Goal: Information Seeking & Learning: Learn about a topic

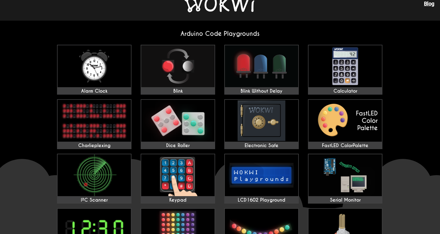
scroll to position [13, 0]
click at [245, 75] on img at bounding box center [261, 67] width 73 height 42
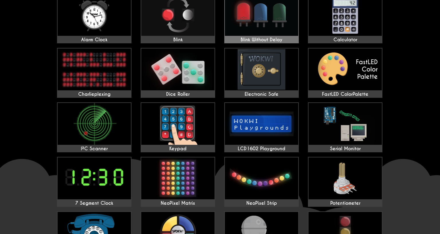
scroll to position [65, 0]
click at [274, 60] on img at bounding box center [261, 69] width 73 height 42
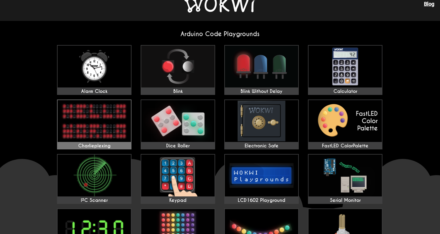
scroll to position [0, 0]
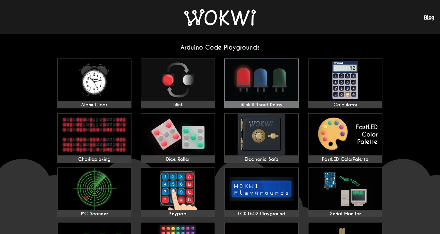
click at [252, 89] on img at bounding box center [261, 80] width 73 height 42
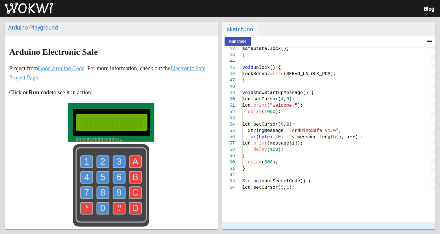
scroll to position [148, 0]
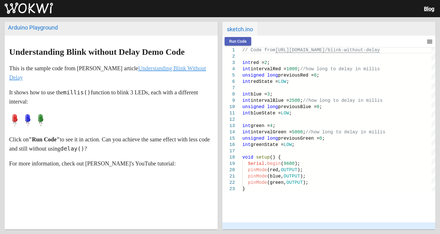
click at [239, 42] on span "Run Code" at bounding box center [237, 41] width 17 height 5
